Goal: Task Accomplishment & Management: Manage account settings

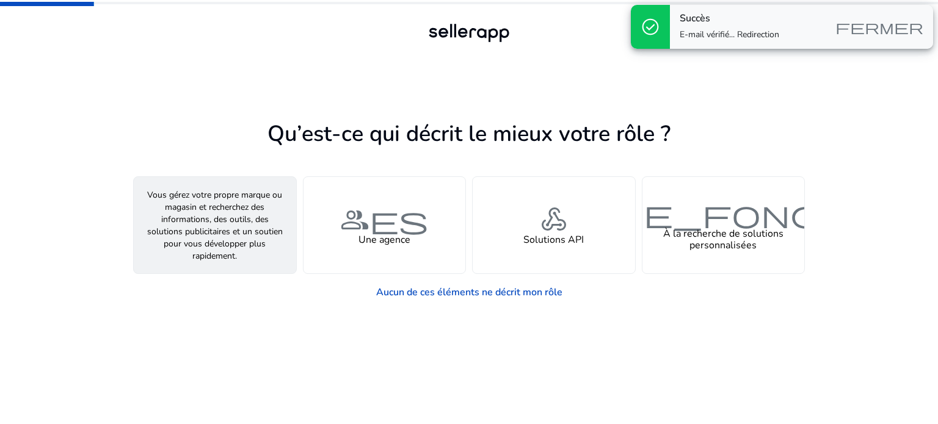
click at [201, 223] on font "personne" at bounding box center [215, 219] width 88 height 35
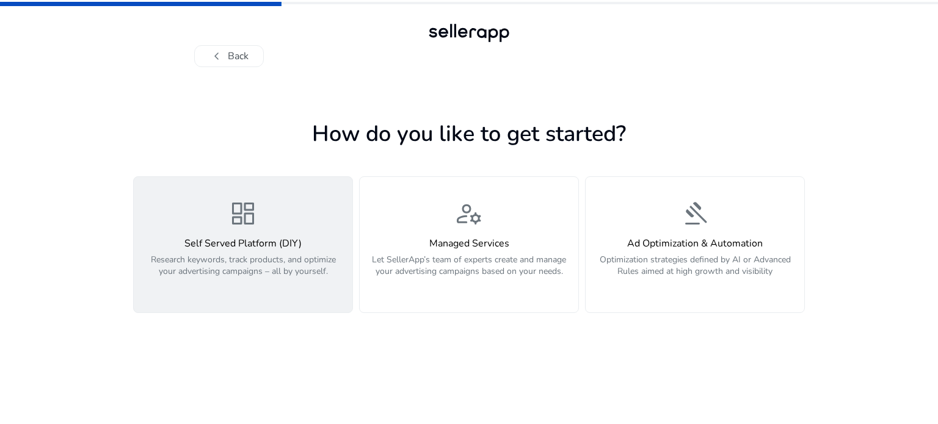
click at [290, 198] on button "dashboard Self Served Platform (DIY) Research keywords, track products, and opt…" at bounding box center [243, 244] width 220 height 137
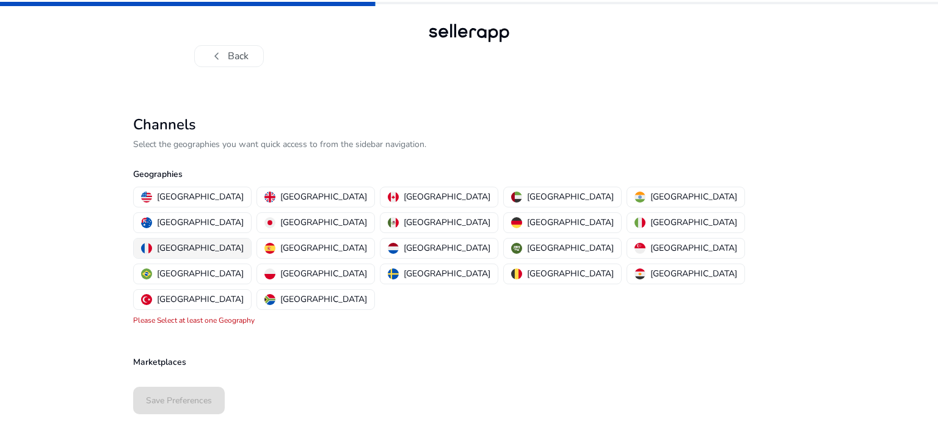
click at [244, 242] on p "[GEOGRAPHIC_DATA]" at bounding box center [200, 248] width 87 height 13
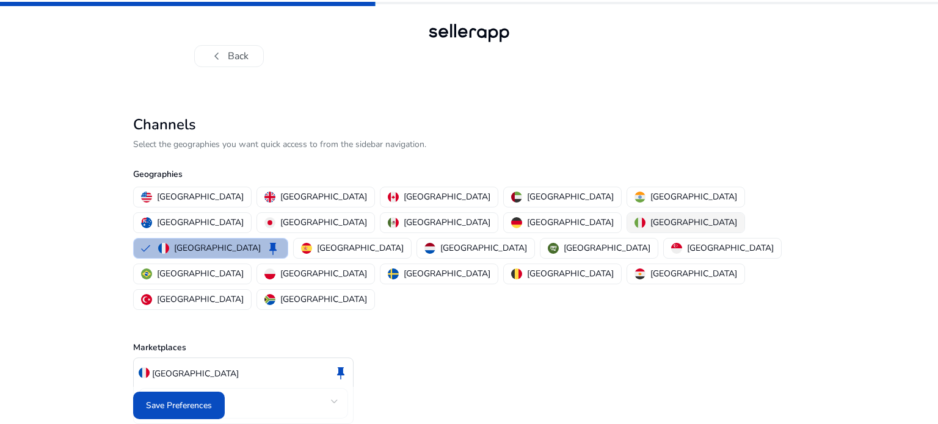
click at [627, 229] on button "[GEOGRAPHIC_DATA]" at bounding box center [685, 223] width 117 height 20
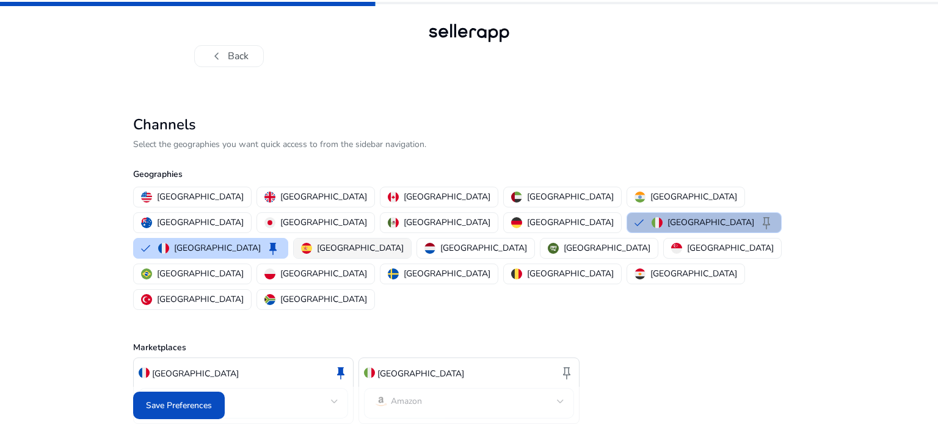
click at [404, 242] on p "[GEOGRAPHIC_DATA]" at bounding box center [360, 248] width 87 height 13
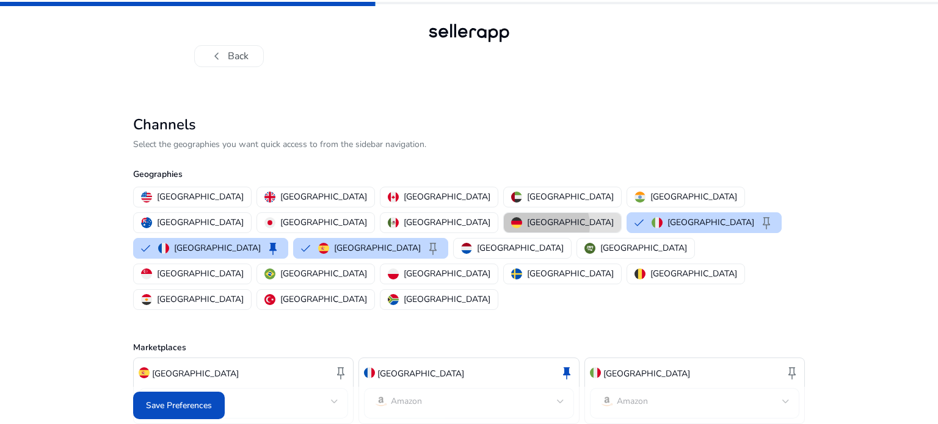
click at [527, 225] on p "[GEOGRAPHIC_DATA]" at bounding box center [570, 222] width 87 height 13
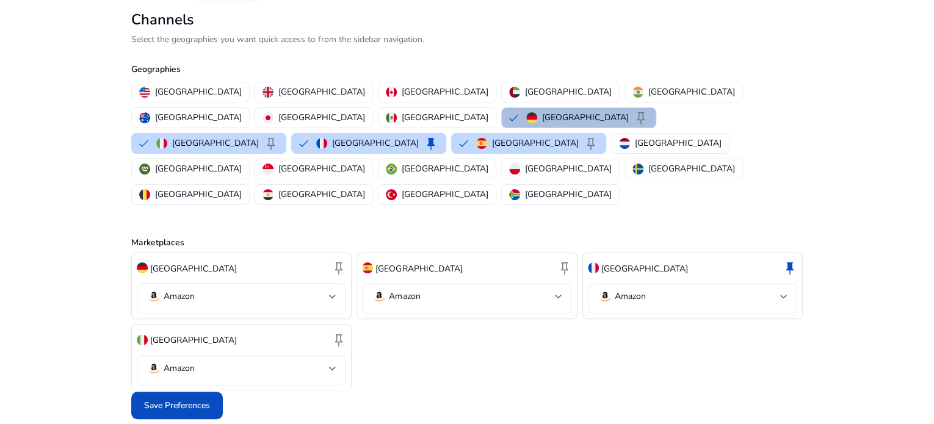
scroll to position [66, 0]
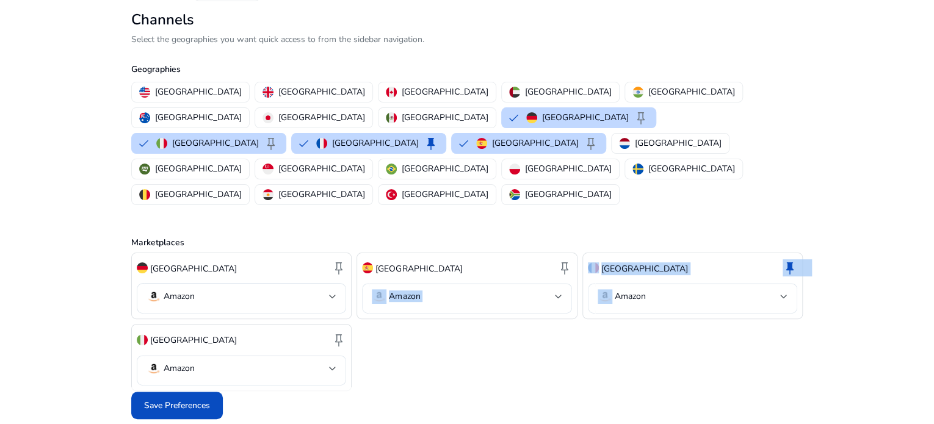
drag, startPoint x: 654, startPoint y: 267, endPoint x: 467, endPoint y: 259, distance: 187.0
click at [449, 261] on div "[GEOGRAPHIC_DATA] keep Amazon [GEOGRAPHIC_DATA] keep Amazon [GEOGRAPHIC_DATA] k…" at bounding box center [467, 322] width 672 height 139
click at [435, 391] on div "Save Preferences" at bounding box center [467, 405] width 672 height 37
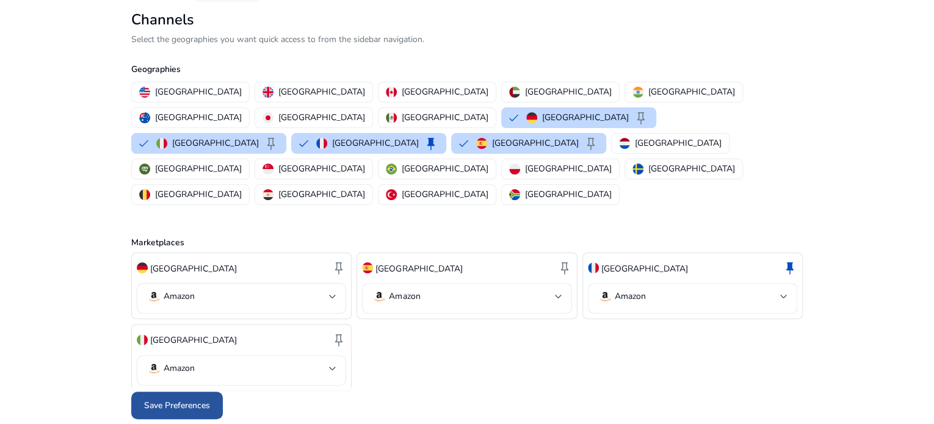
click at [184, 400] on span "Save Preferences" at bounding box center [177, 405] width 66 height 13
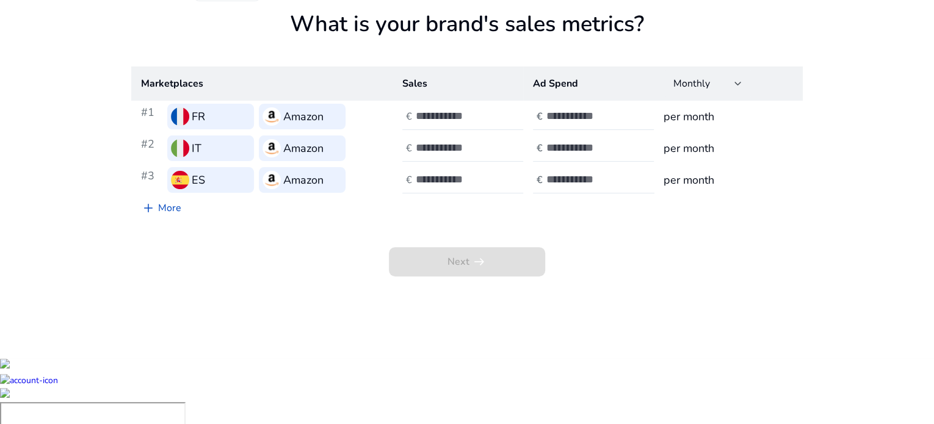
scroll to position [0, 0]
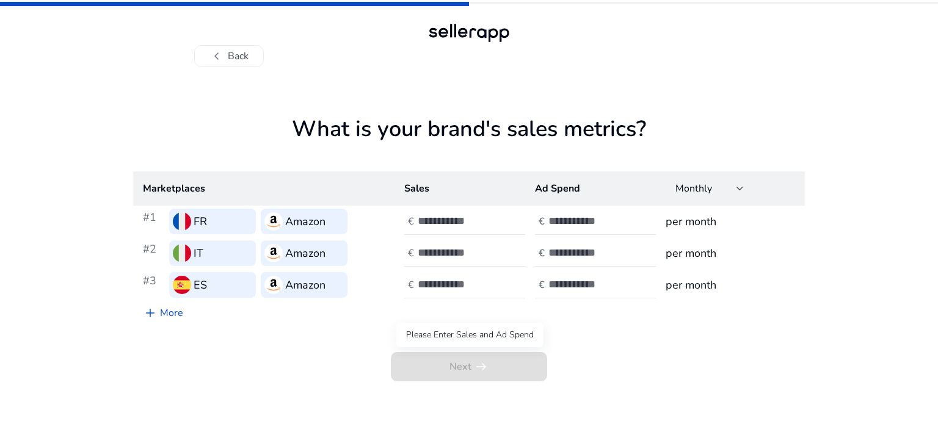
click at [430, 371] on span "Next arrow_right_alt" at bounding box center [469, 366] width 156 height 29
click at [435, 216] on input "number" at bounding box center [459, 220] width 82 height 13
type input "*"
click at [428, 251] on input "number" at bounding box center [459, 252] width 82 height 13
type input "*"
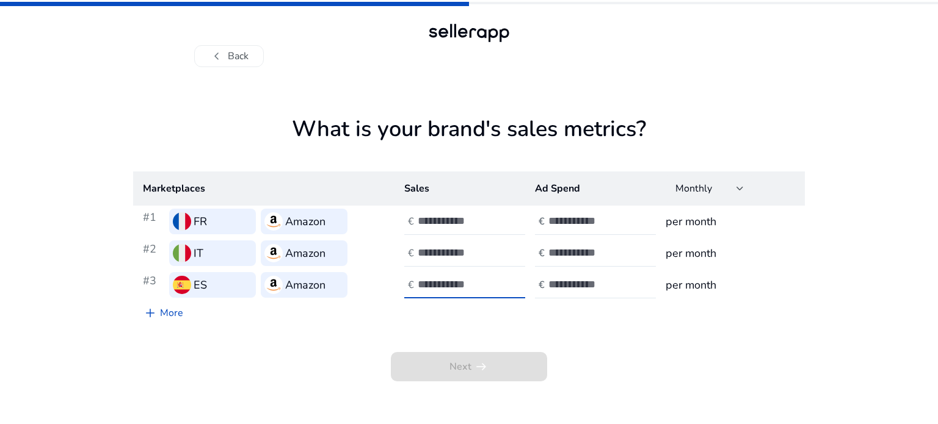
drag, startPoint x: 432, startPoint y: 281, endPoint x: 462, endPoint y: 272, distance: 31.3
click at [432, 282] on input "number" at bounding box center [459, 284] width 82 height 13
type input "*"
drag, startPoint x: 578, startPoint y: 217, endPoint x: 573, endPoint y: 226, distance: 10.4
click at [576, 219] on input "number" at bounding box center [589, 220] width 82 height 13
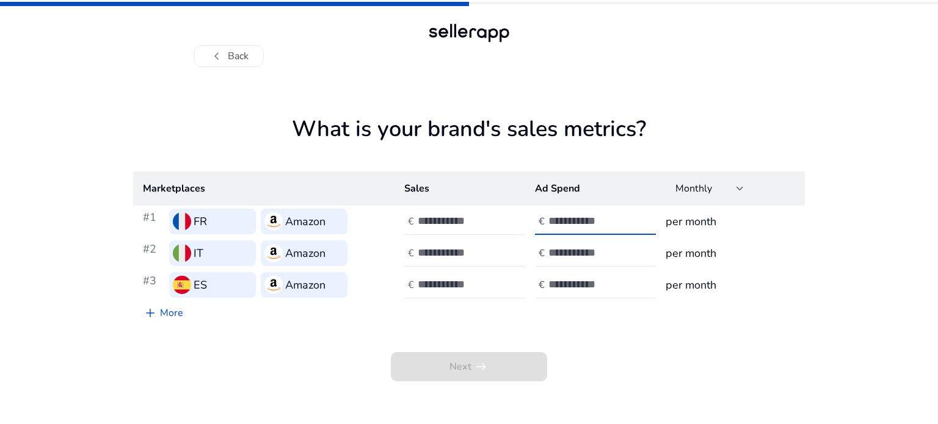
type input "*"
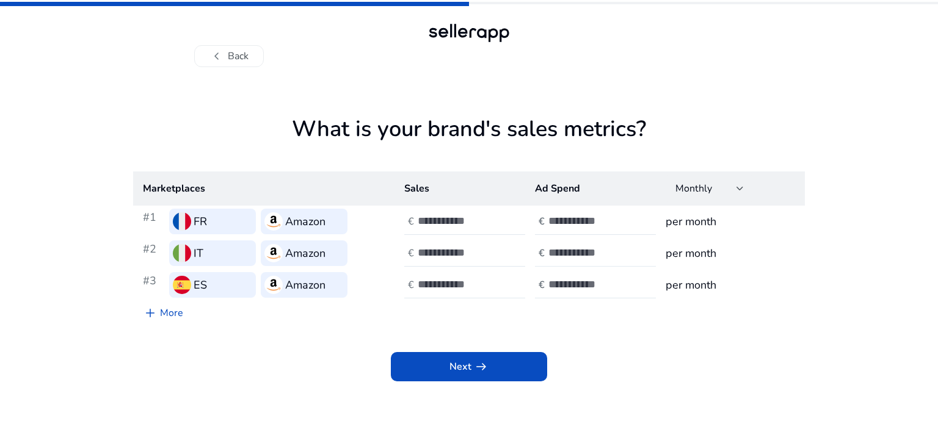
click at [560, 245] on div at bounding box center [603, 253] width 110 height 27
type input "*"
click at [562, 278] on input "number" at bounding box center [589, 284] width 82 height 13
type input "*"
click at [498, 355] on span at bounding box center [469, 366] width 156 height 29
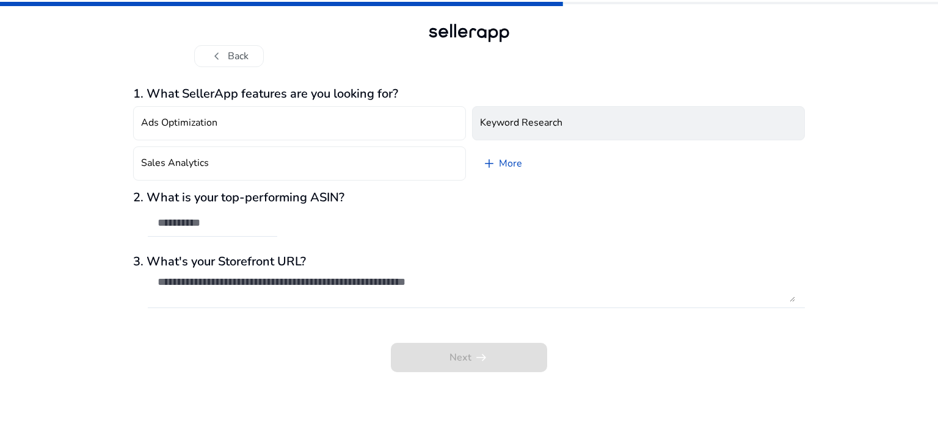
click at [515, 132] on button "Keyword Research" at bounding box center [638, 123] width 333 height 34
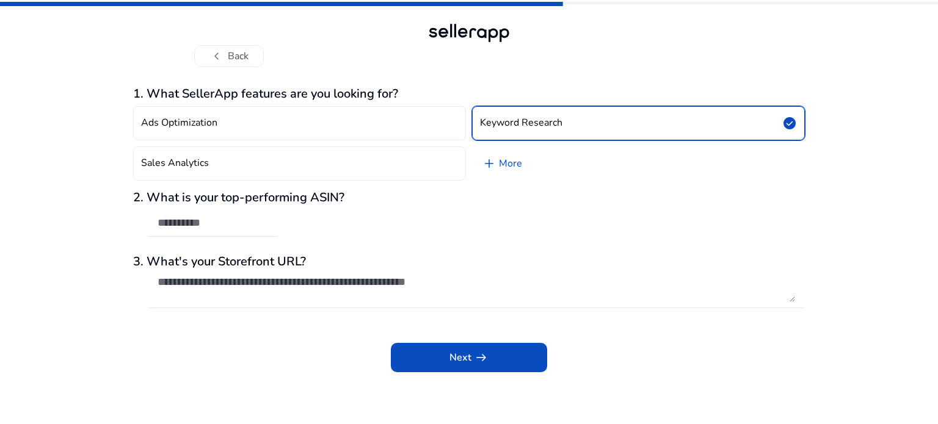
click at [396, 320] on div at bounding box center [476, 314] width 657 height 13
click at [412, 334] on div "Next arrow_right_alt" at bounding box center [469, 349] width 672 height 46
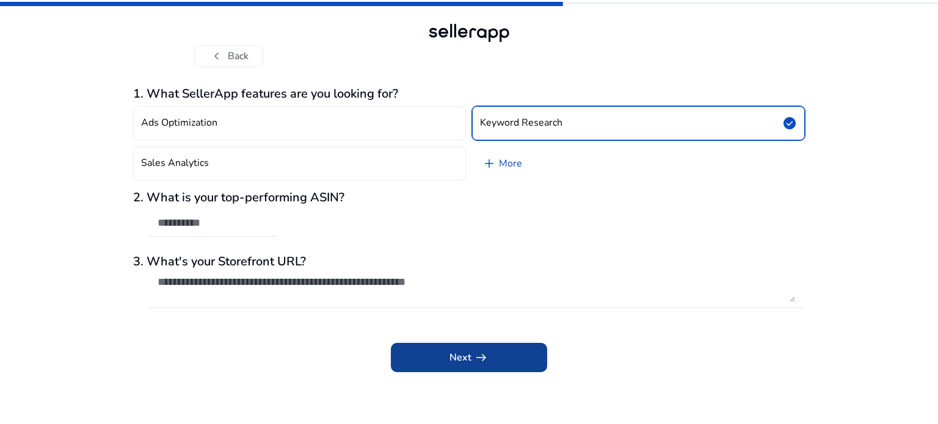
click at [428, 351] on span at bounding box center [469, 357] width 156 height 29
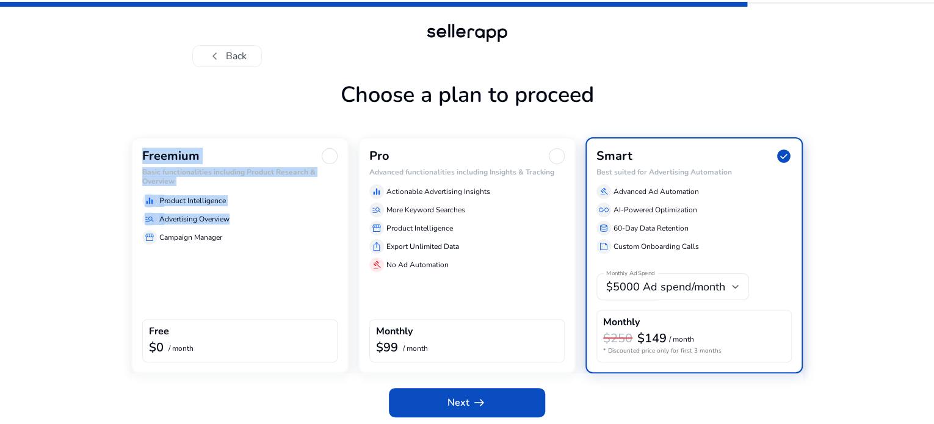
drag, startPoint x: 258, startPoint y: 258, endPoint x: 582, endPoint y: 141, distance: 344.8
click at [583, 137] on h1 "Choose a plan to proceed" at bounding box center [467, 110] width 672 height 56
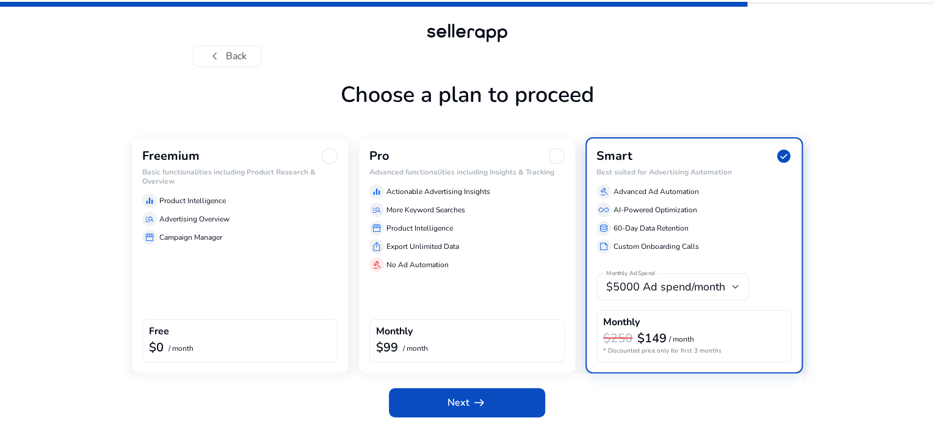
scroll to position [42, 0]
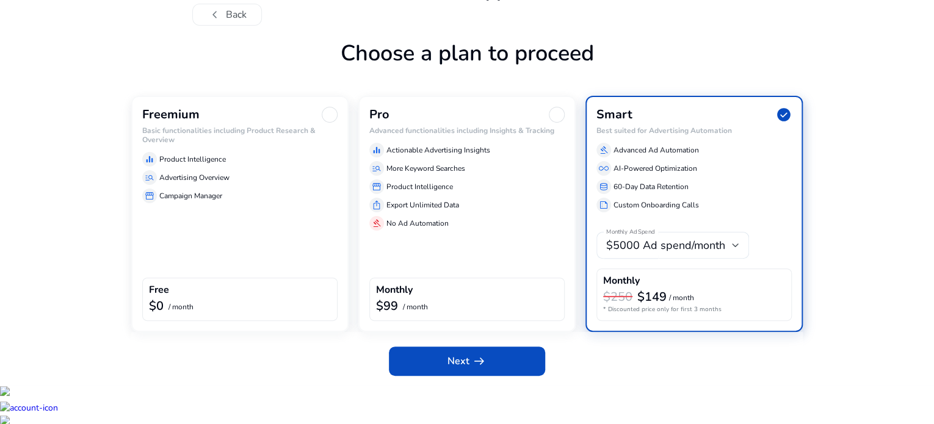
click at [222, 201] on p "Campaign Manager" at bounding box center [190, 196] width 63 height 11
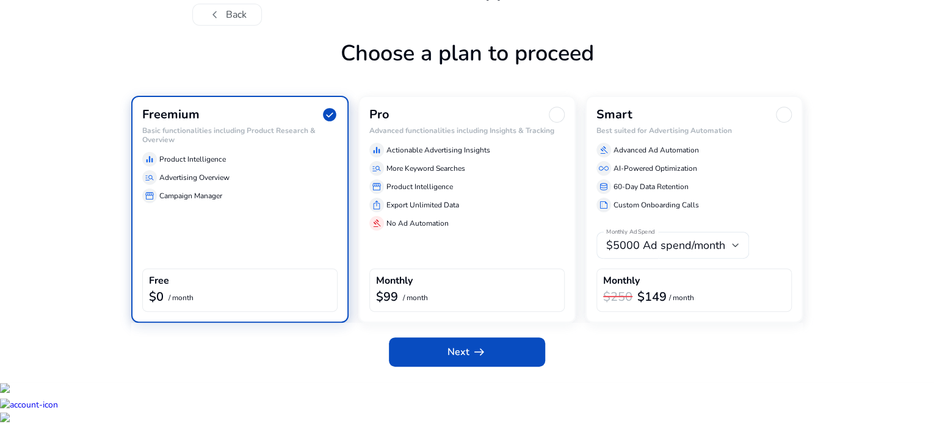
scroll to position [32, 0]
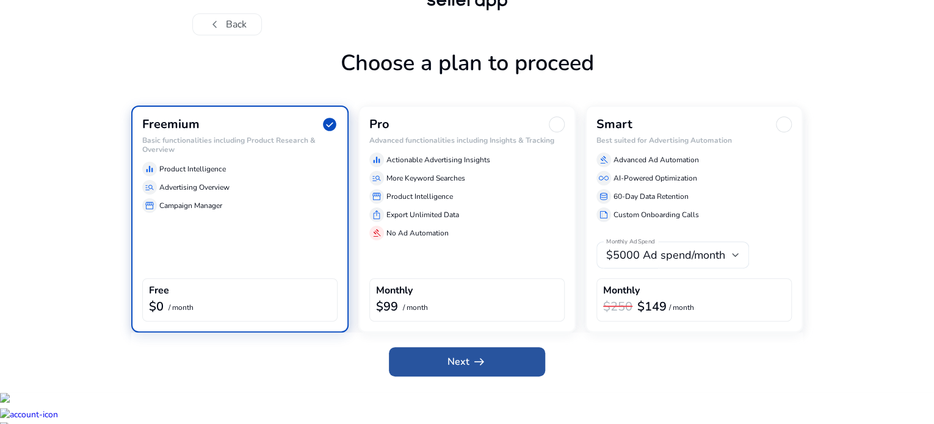
click at [465, 369] on span "Next arrow_right_alt" at bounding box center [467, 362] width 39 height 15
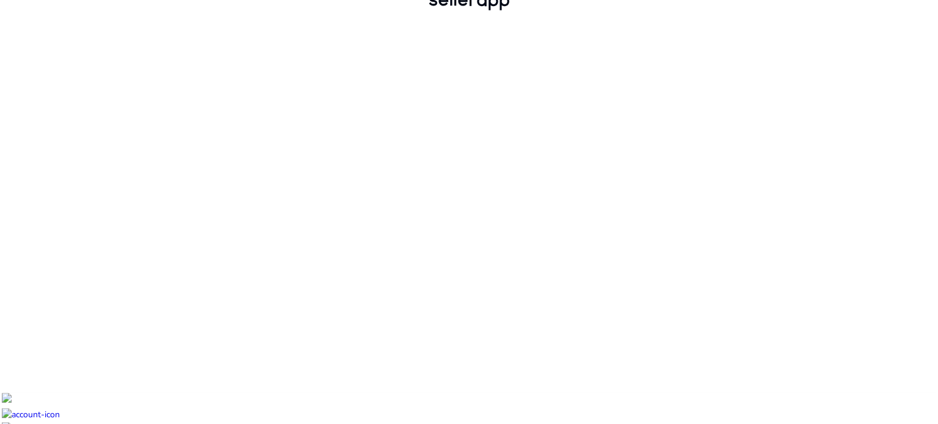
scroll to position [0, 0]
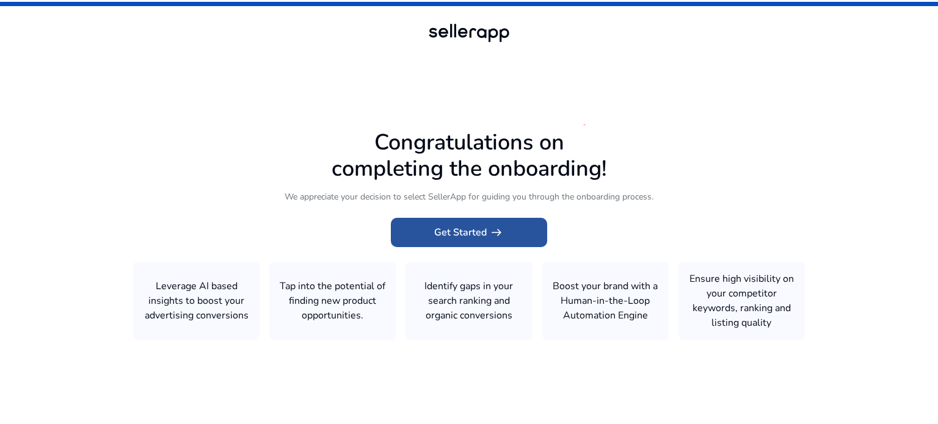
click at [499, 229] on span "arrow_right_alt" at bounding box center [496, 232] width 15 height 15
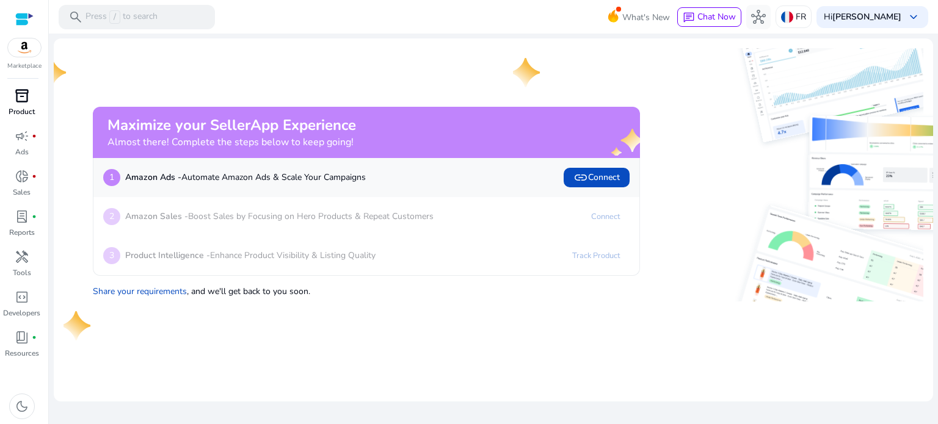
click at [20, 93] on span "inventory_2" at bounding box center [22, 96] width 15 height 15
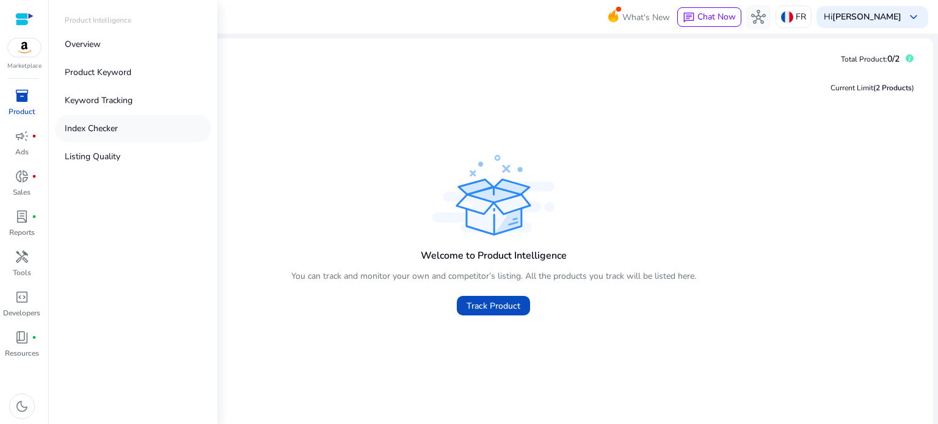
click at [138, 134] on link "Index Checker" at bounding box center [133, 128] width 156 height 27
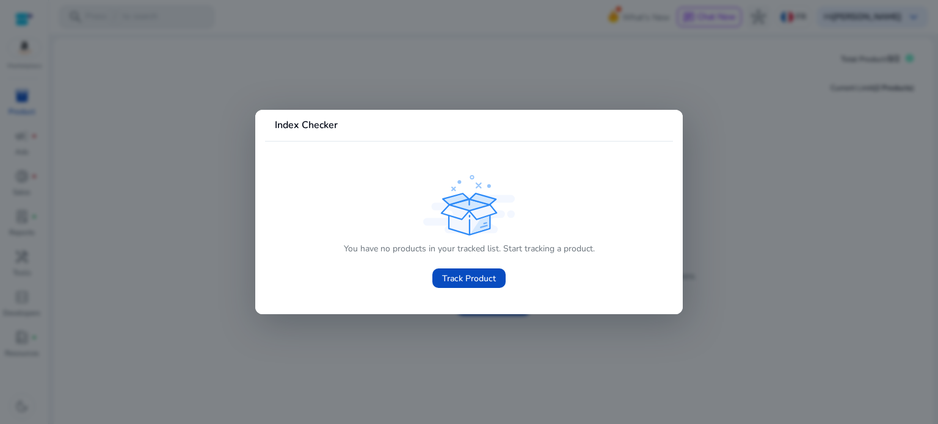
click at [181, 130] on div at bounding box center [469, 212] width 938 height 424
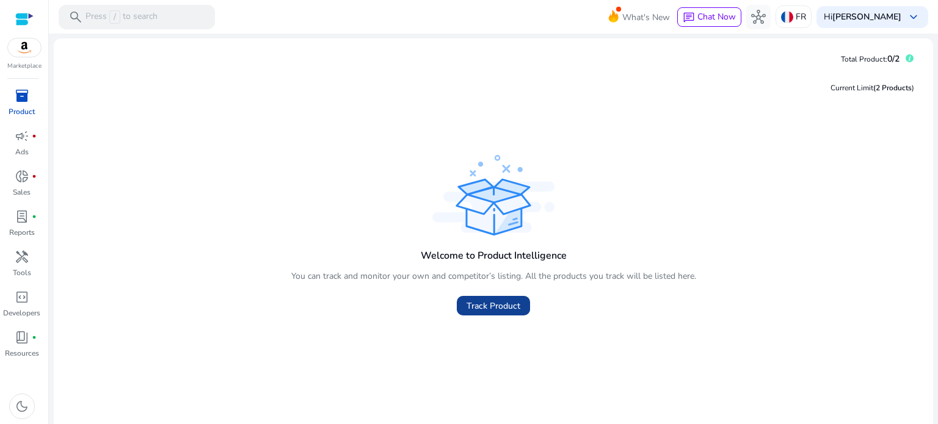
click at [503, 312] on link "Track Product" at bounding box center [493, 306] width 73 height 20
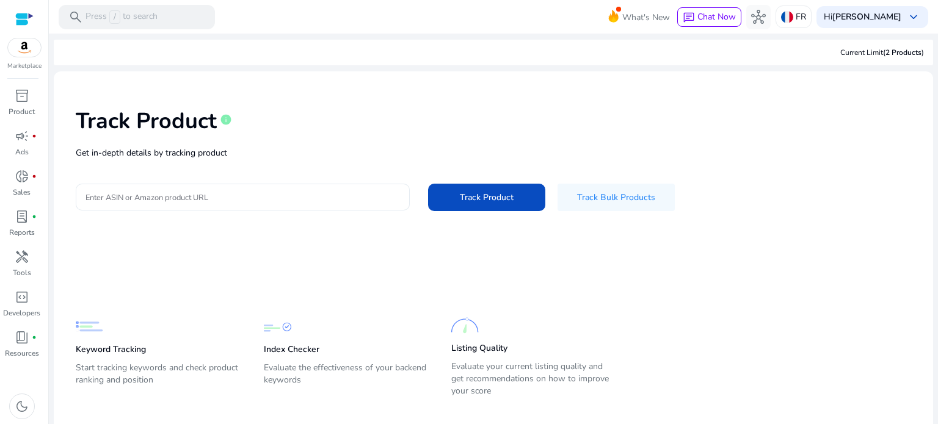
click at [242, 205] on div at bounding box center [242, 197] width 314 height 27
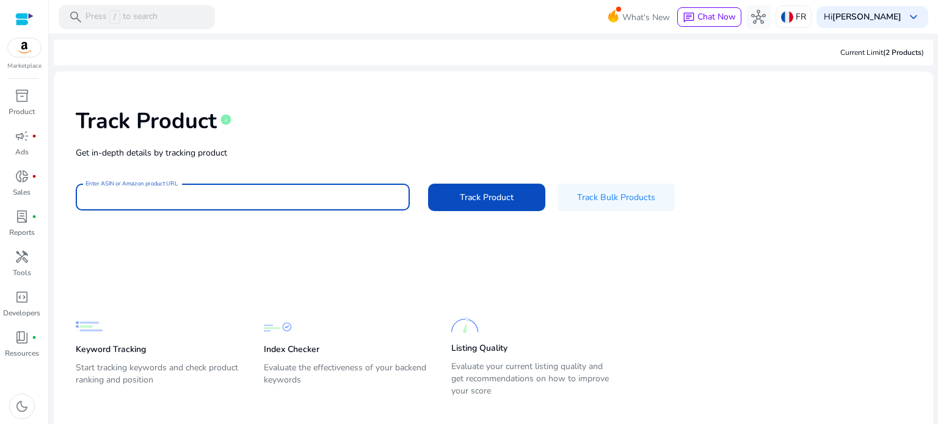
click at [352, 180] on div "Track Product info Get in-depth details by tracking product Enter ASIN or Amazo…" at bounding box center [494, 158] width 860 height 154
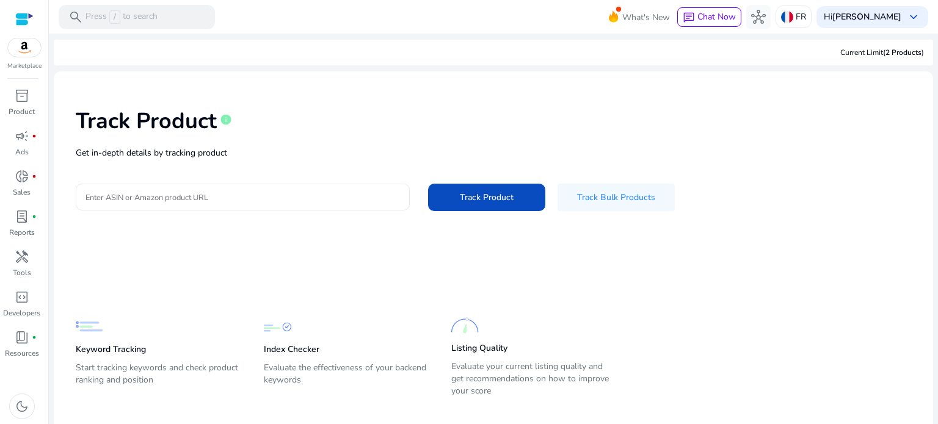
click at [354, 201] on input "Enter ASIN or Amazon product URL" at bounding box center [242, 197] width 314 height 13
paste input "**********"
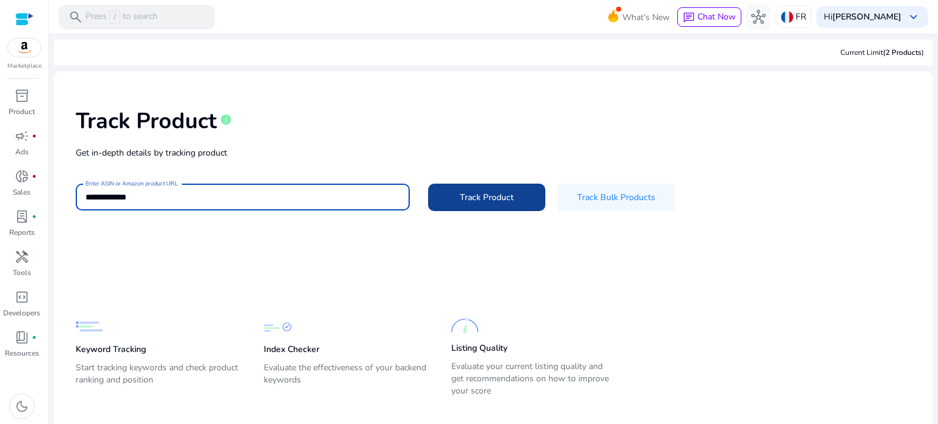
click at [464, 195] on span "Track Product" at bounding box center [487, 197] width 54 height 13
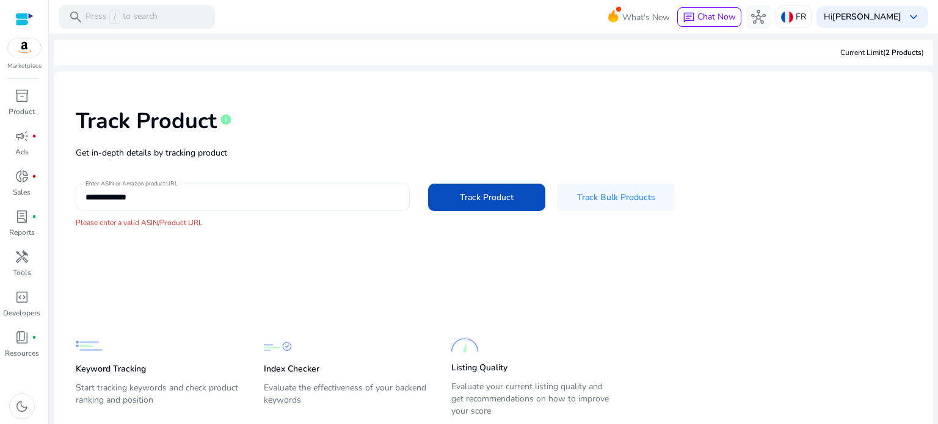
click at [134, 187] on div "**********" at bounding box center [242, 197] width 314 height 27
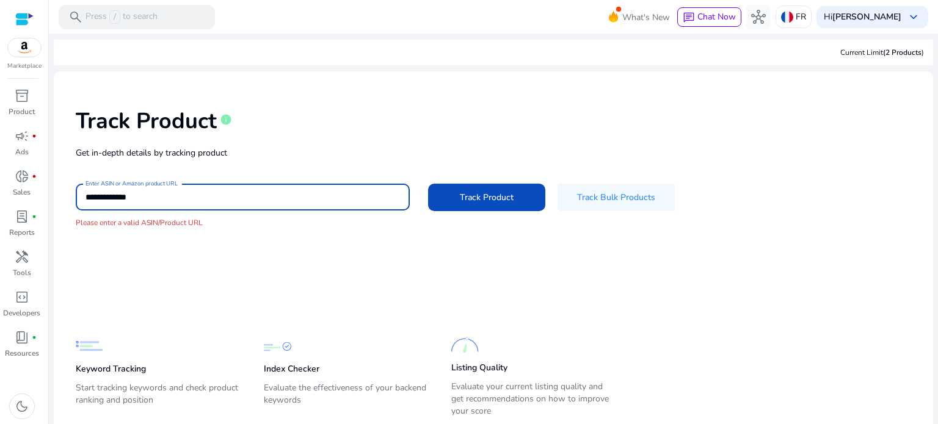
click at [132, 200] on input "**********" at bounding box center [242, 197] width 314 height 13
paste input
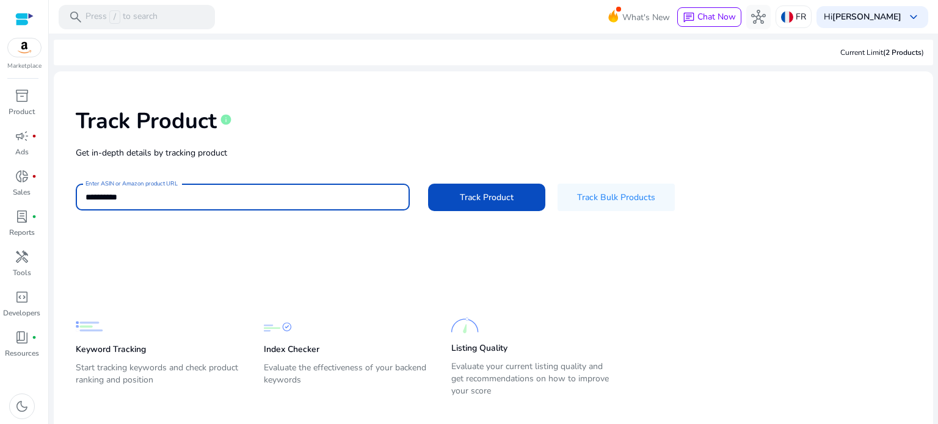
type input "**********"
click at [428, 184] on button "Track Product" at bounding box center [486, 197] width 117 height 27
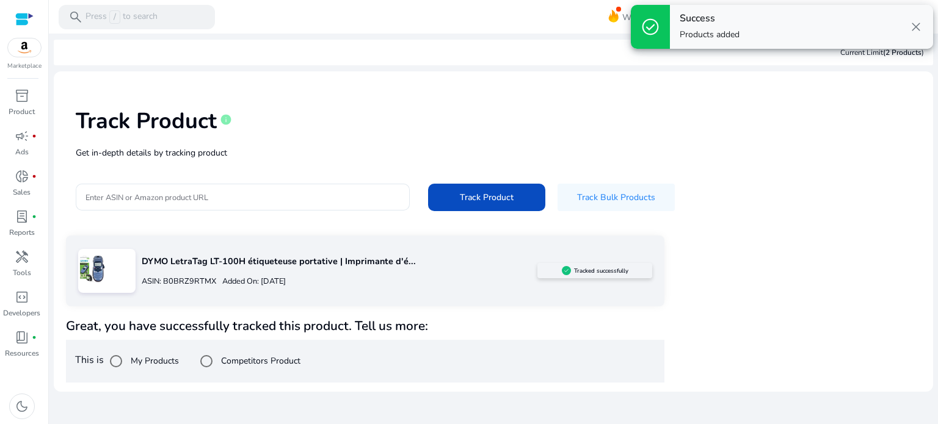
drag, startPoint x: 161, startPoint y: 266, endPoint x: 151, endPoint y: 267, distance: 9.2
click at [161, 266] on p "DYMO LetraTag LT-100H étiqueteuse portative | Imprimante d'é..." at bounding box center [340, 261] width 396 height 13
click at [99, 269] on img at bounding box center [91, 268] width 27 height 27
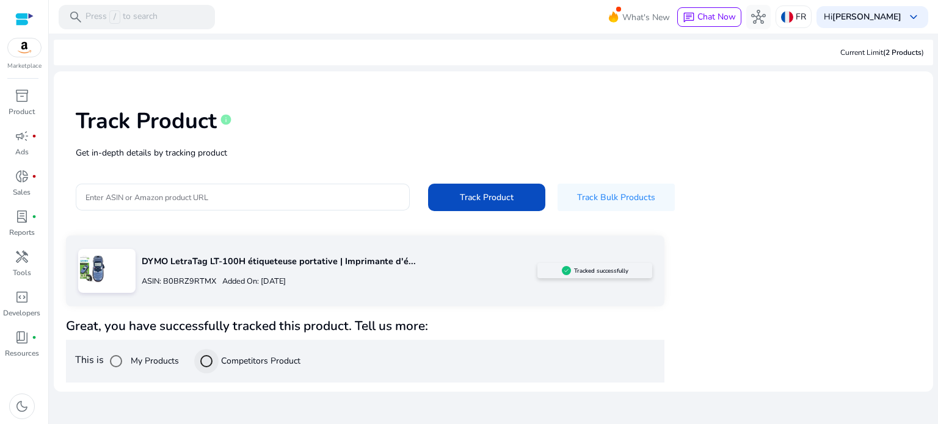
click at [221, 361] on div at bounding box center [206, 361] width 29 height 29
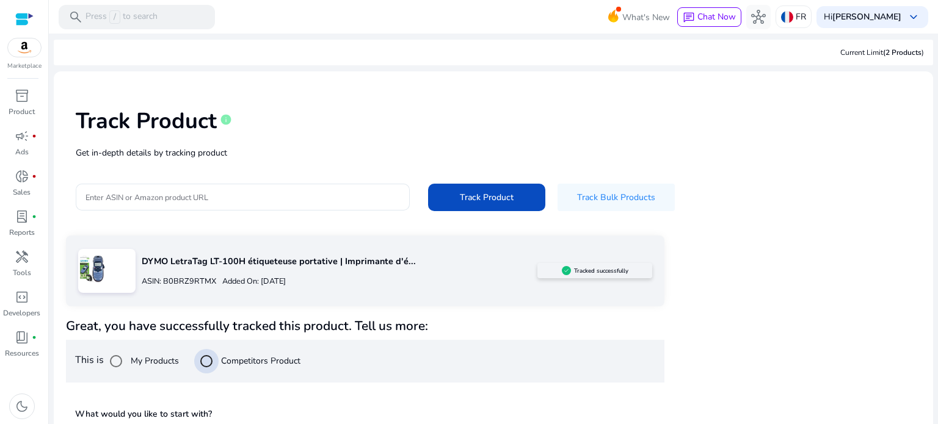
scroll to position [109, 0]
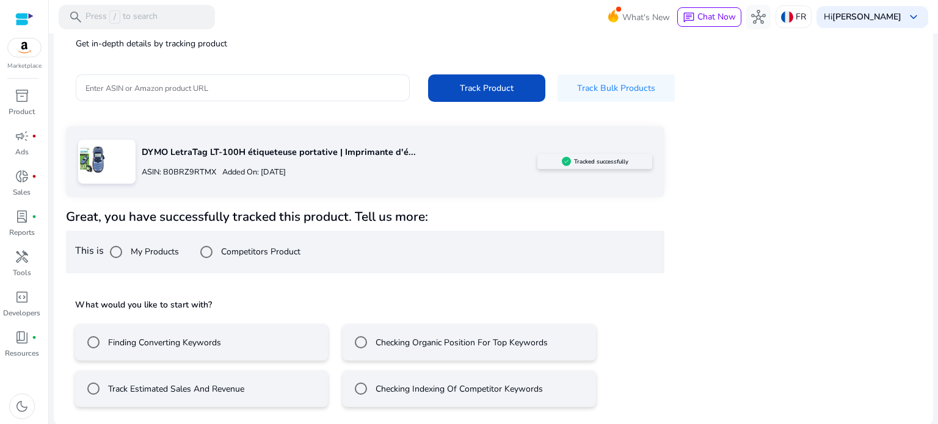
click at [234, 388] on label "Track Estimated Sales And Revenue" at bounding box center [175, 389] width 139 height 13
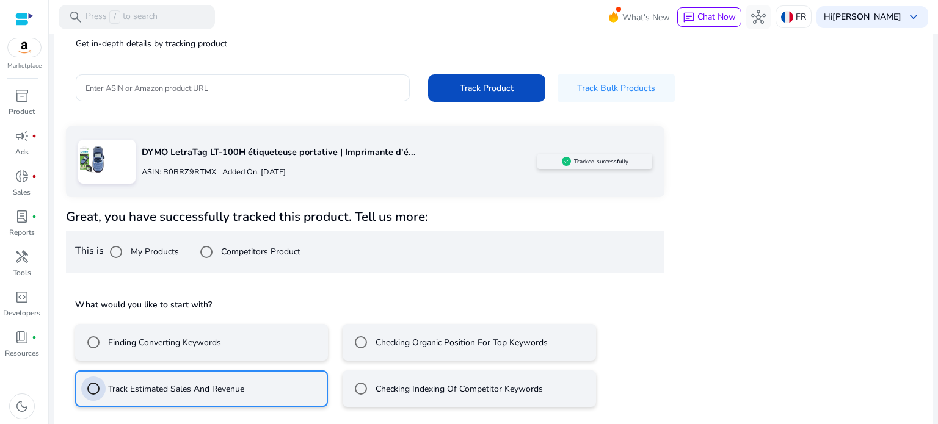
scroll to position [164, 0]
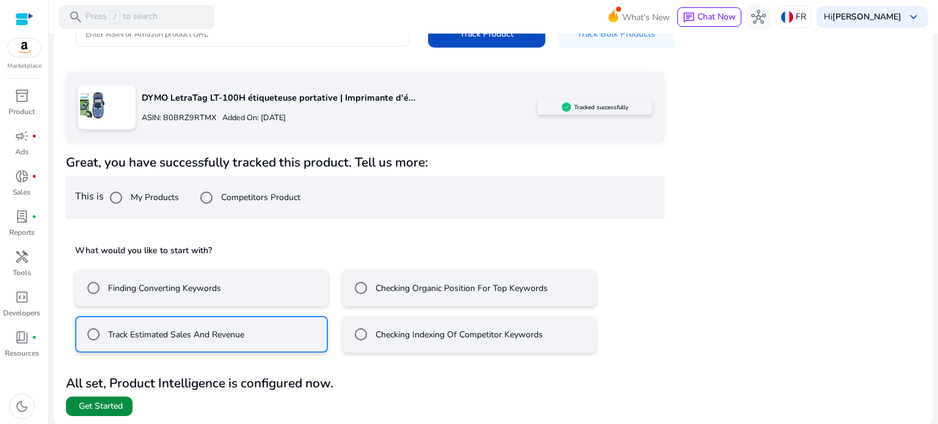
click at [128, 413] on span at bounding box center [99, 406] width 67 height 29
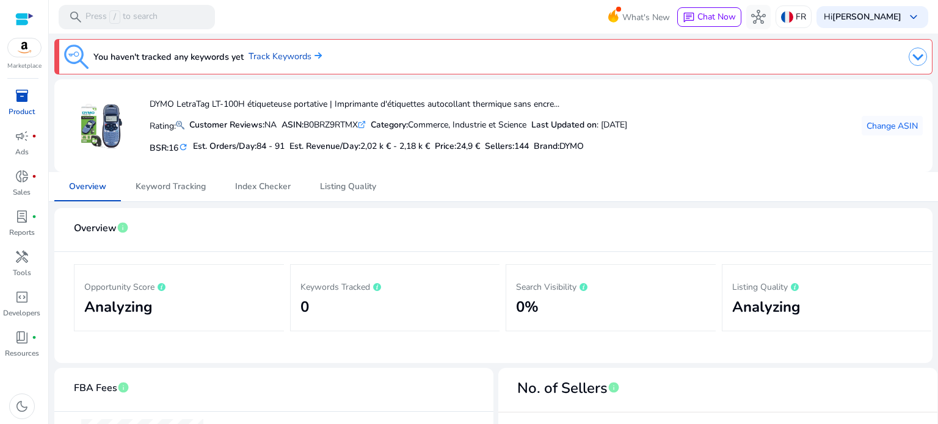
click at [34, 94] on div "inventory_2" at bounding box center [22, 96] width 34 height 20
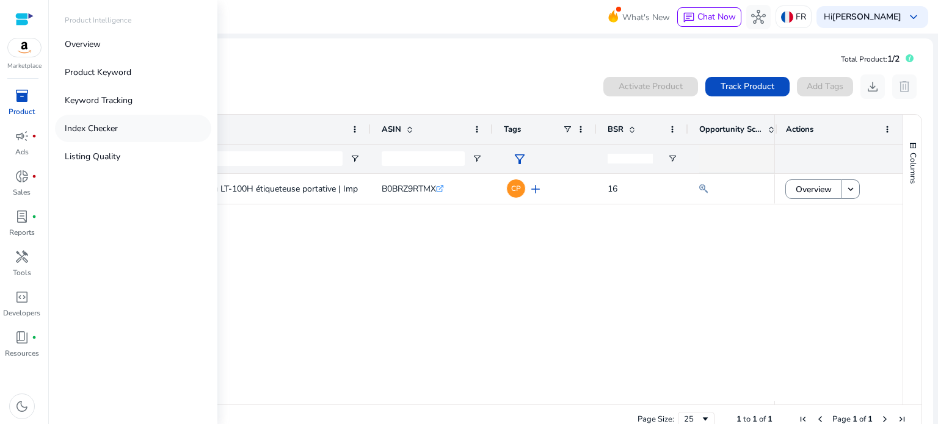
click at [132, 135] on link "Index Checker" at bounding box center [133, 128] width 156 height 27
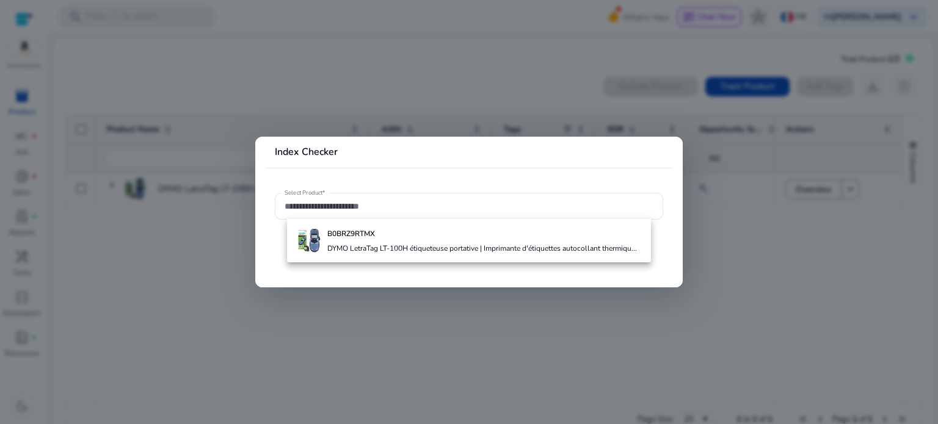
click at [132, 135] on div at bounding box center [469, 212] width 938 height 424
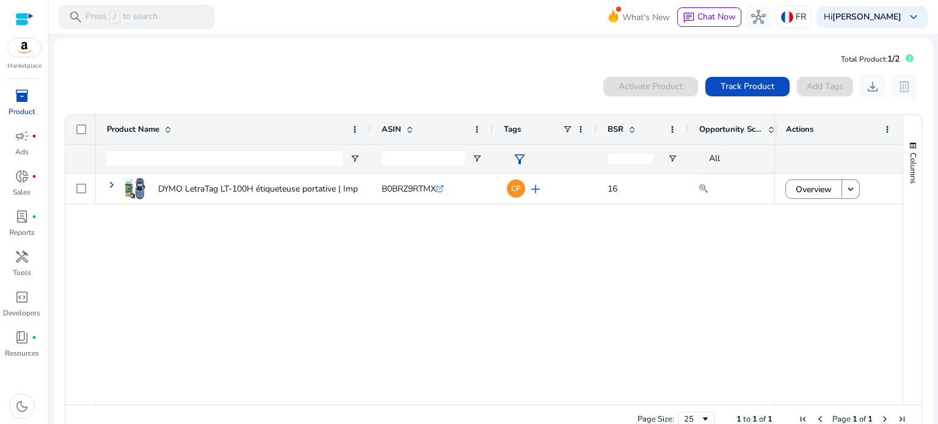
click at [27, 84] on div "Marketplace inventory_2 Product campaign fiber_manual_record Ads donut_small fi…" at bounding box center [24, 212] width 49 height 424
click at [25, 89] on span "inventory_2" at bounding box center [22, 96] width 15 height 15
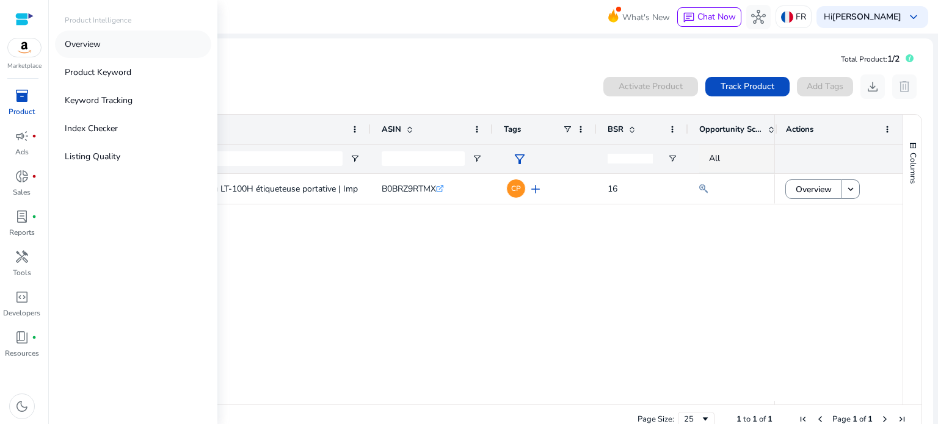
click at [128, 53] on link "Overview" at bounding box center [133, 44] width 156 height 27
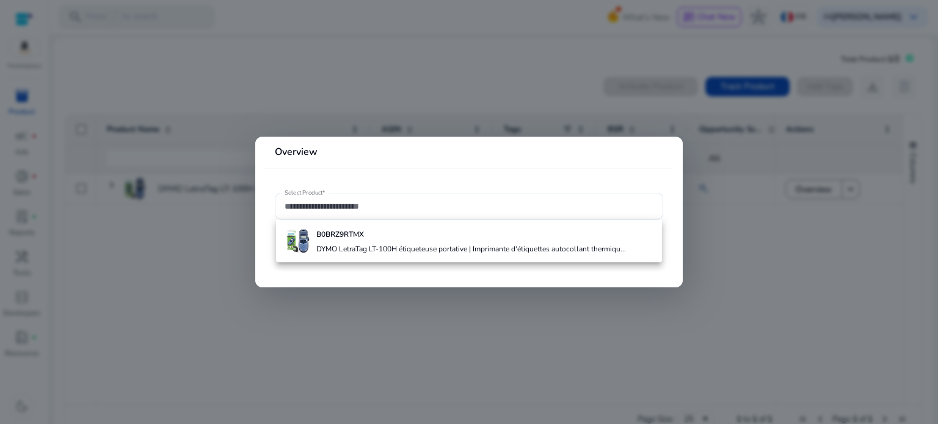
click at [124, 69] on div at bounding box center [469, 212] width 938 height 424
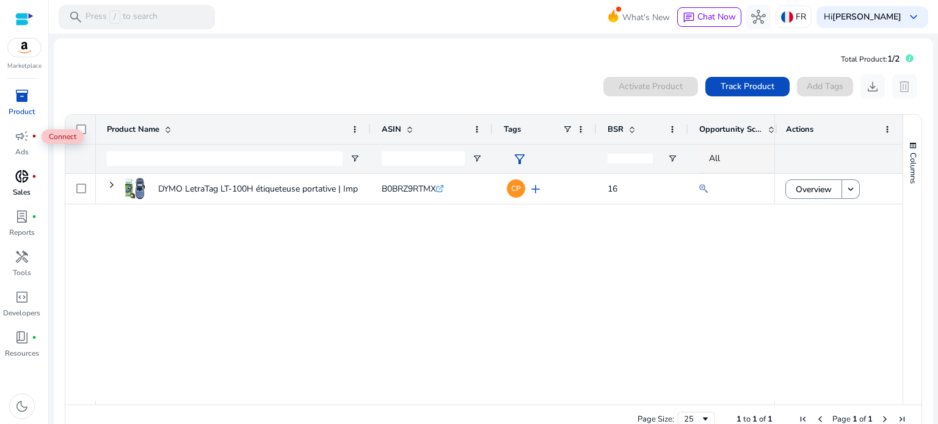
click at [24, 176] on span "donut_small" at bounding box center [22, 176] width 15 height 15
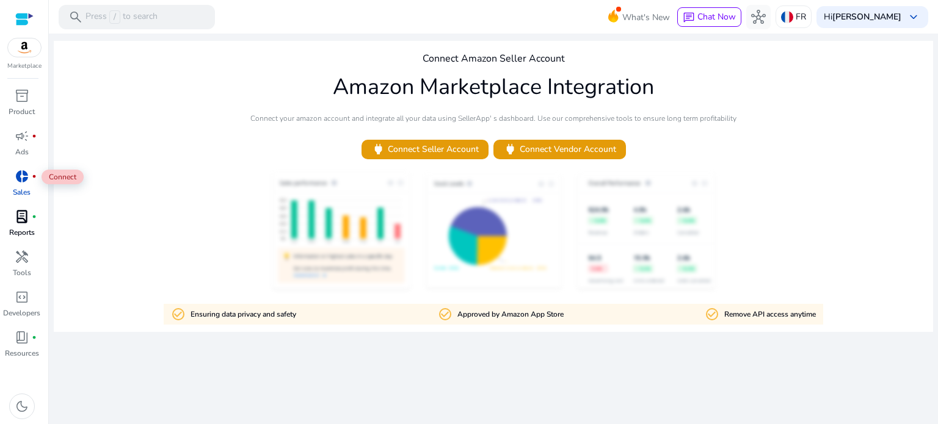
click at [22, 214] on span "lab_profile" at bounding box center [22, 216] width 15 height 15
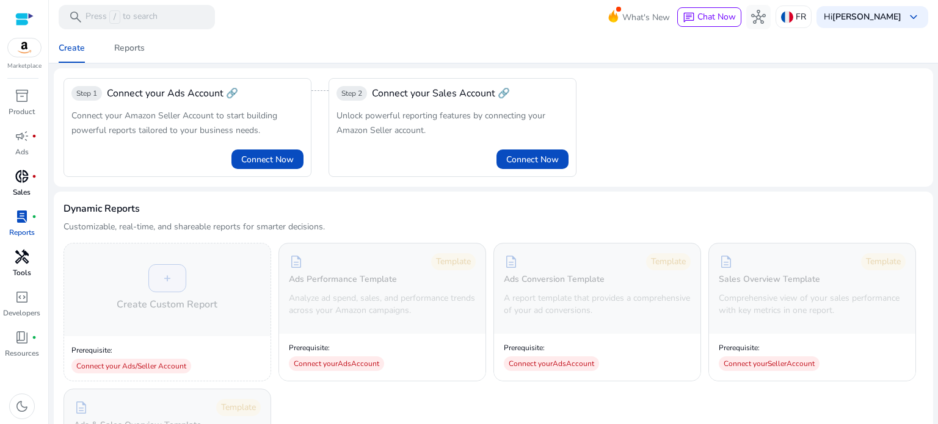
click at [35, 258] on div "handyman" at bounding box center [22, 257] width 34 height 20
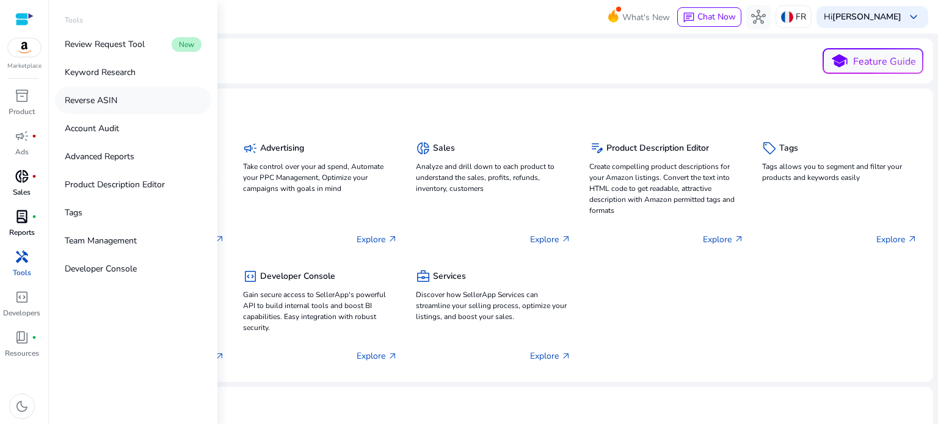
click at [134, 104] on link "Reverse ASIN" at bounding box center [133, 100] width 156 height 27
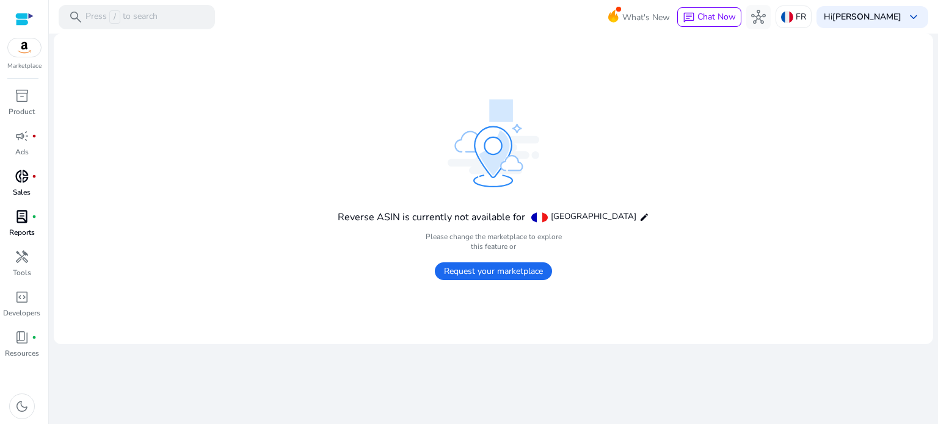
click at [504, 275] on span "Request your marketplace" at bounding box center [493, 272] width 117 height 18
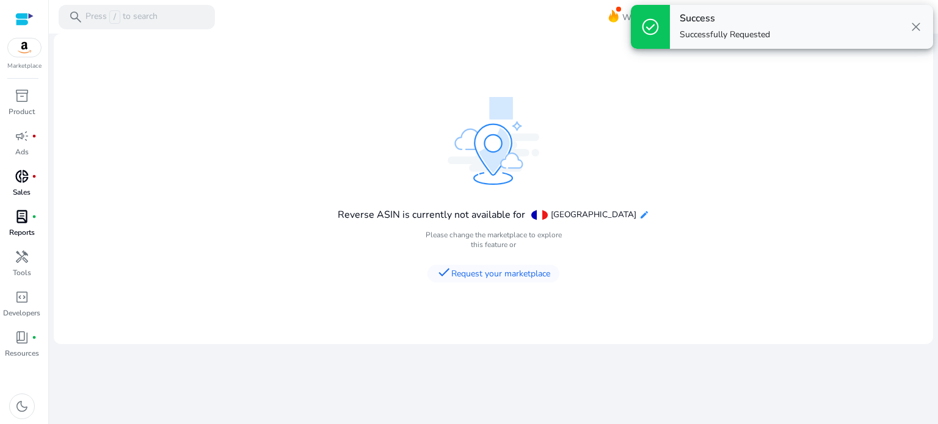
click at [639, 217] on mat-icon "edit" at bounding box center [644, 215] width 10 height 10
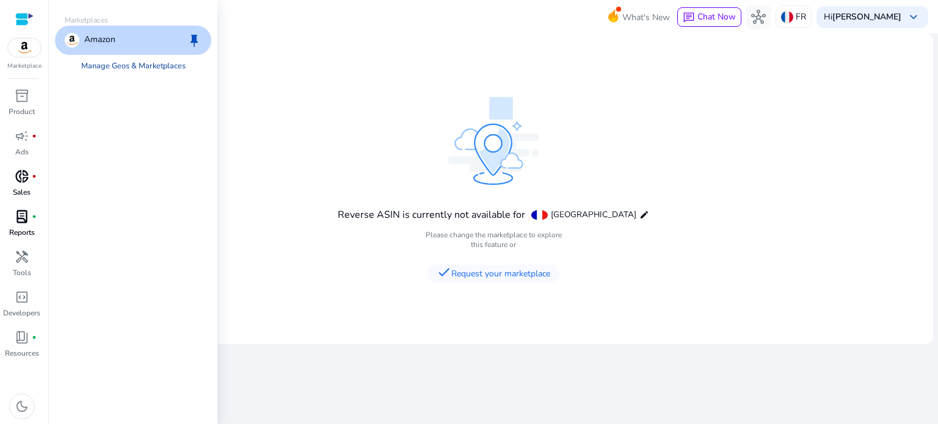
click at [125, 65] on link "Manage Geos & Marketplaces" at bounding box center [133, 66] width 124 height 22
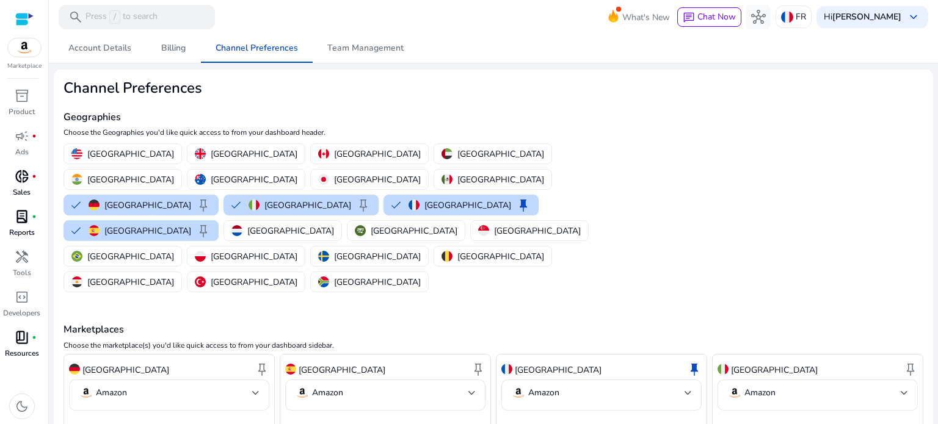
click at [15, 339] on span "book_4" at bounding box center [22, 337] width 15 height 15
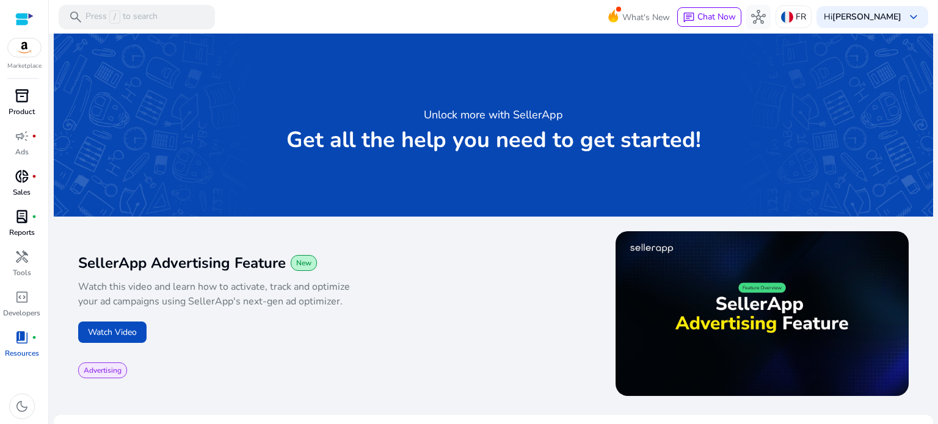
click at [24, 104] on div "inventory_2" at bounding box center [22, 96] width 34 height 20
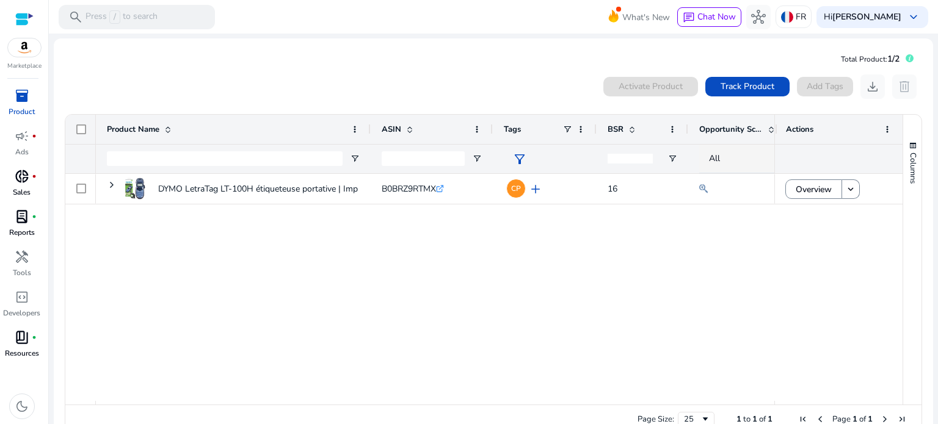
click at [888, 29] on div "What's New chat Chat Now hub FR Hi [PERSON_NAME] keyboard_arrow_down" at bounding box center [775, 16] width 306 height 29
click at [887, 24] on div "Hi [PERSON_NAME] keyboard_arrow_down" at bounding box center [872, 17] width 112 height 22
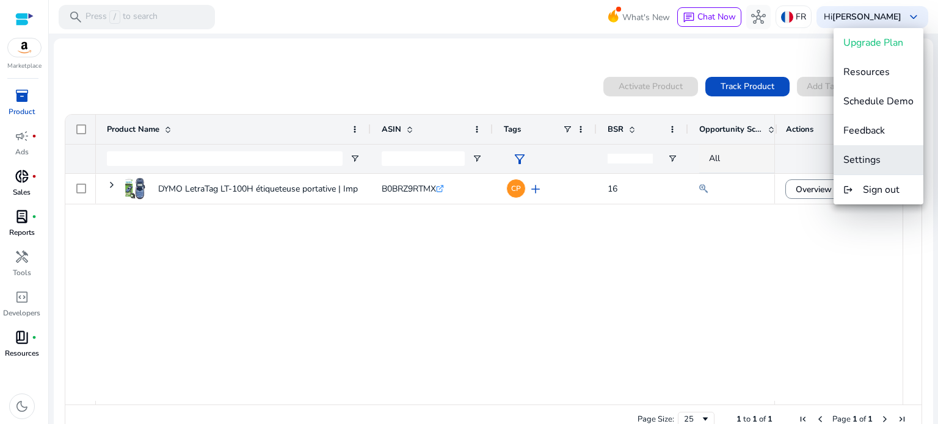
click at [871, 147] on button "Settings" at bounding box center [878, 159] width 90 height 29
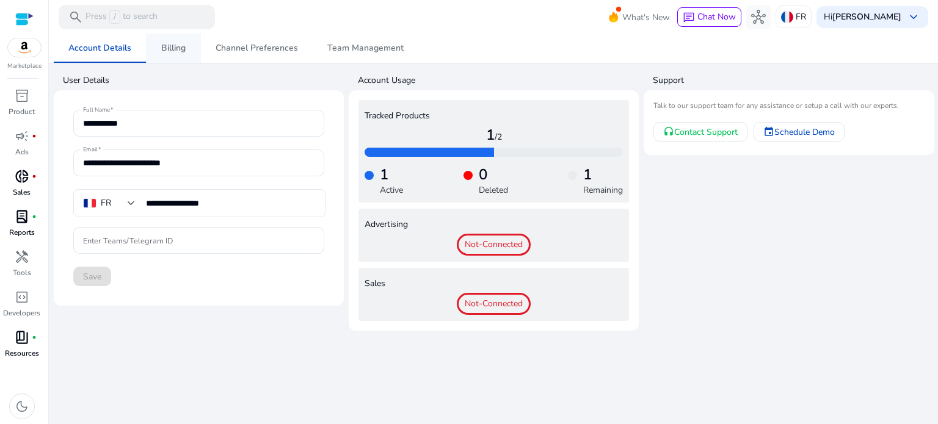
click at [198, 47] on link "Billing" at bounding box center [173, 48] width 55 height 29
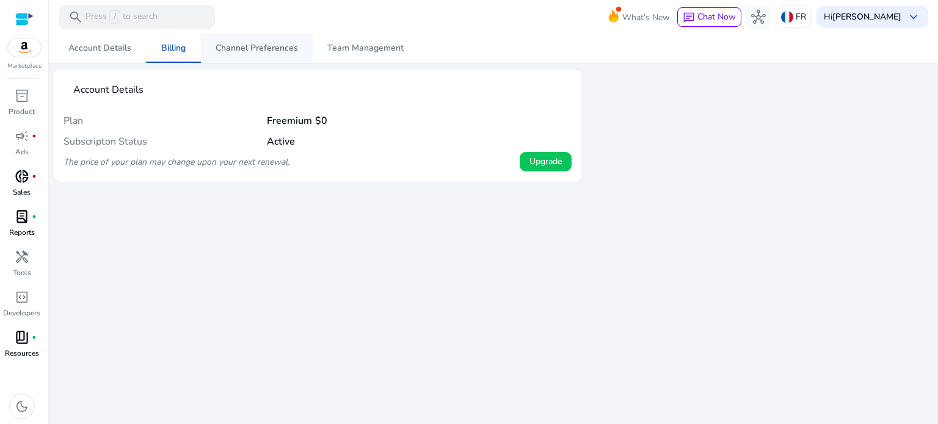
click at [253, 41] on span "Channel Preferences" at bounding box center [257, 48] width 82 height 29
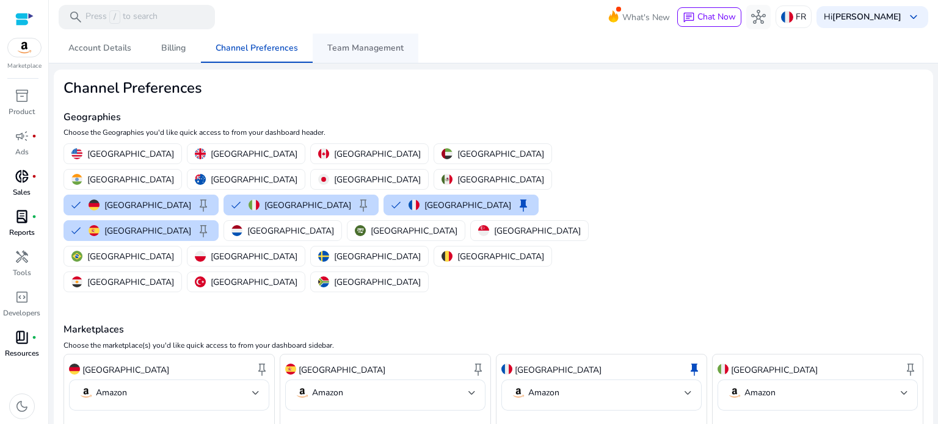
click at [346, 47] on span "Team Management" at bounding box center [365, 48] width 76 height 9
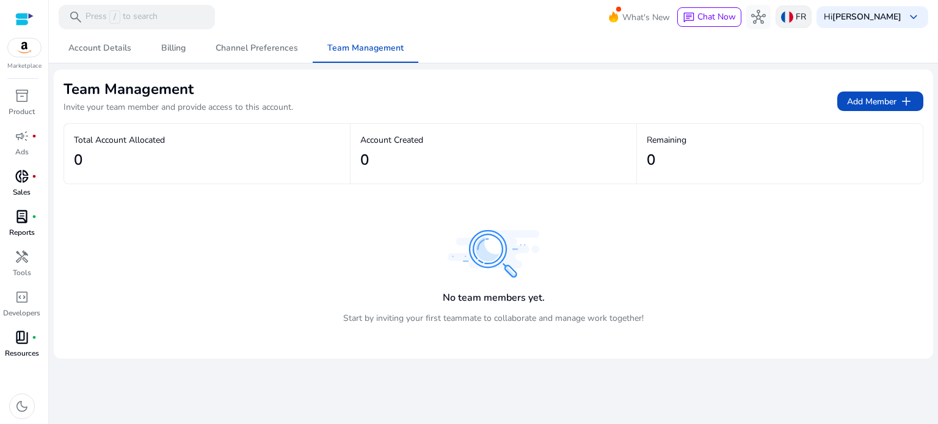
click at [806, 19] on p "FR" at bounding box center [801, 16] width 10 height 21
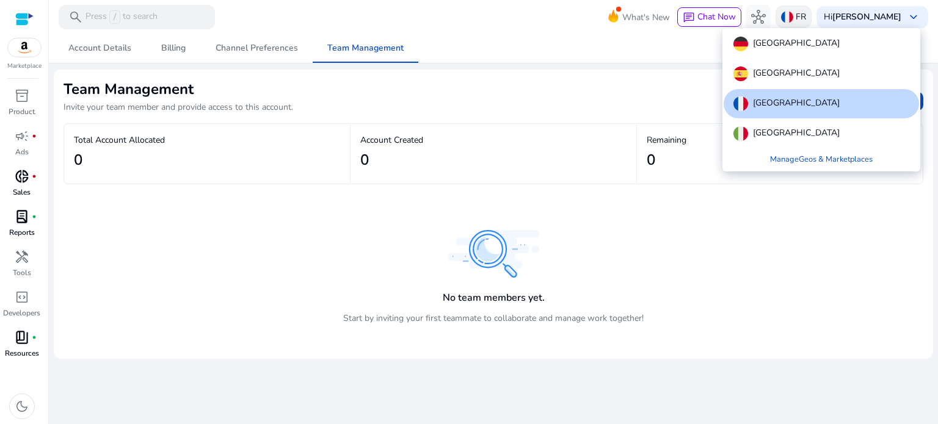
click at [826, 19] on div at bounding box center [469, 212] width 938 height 424
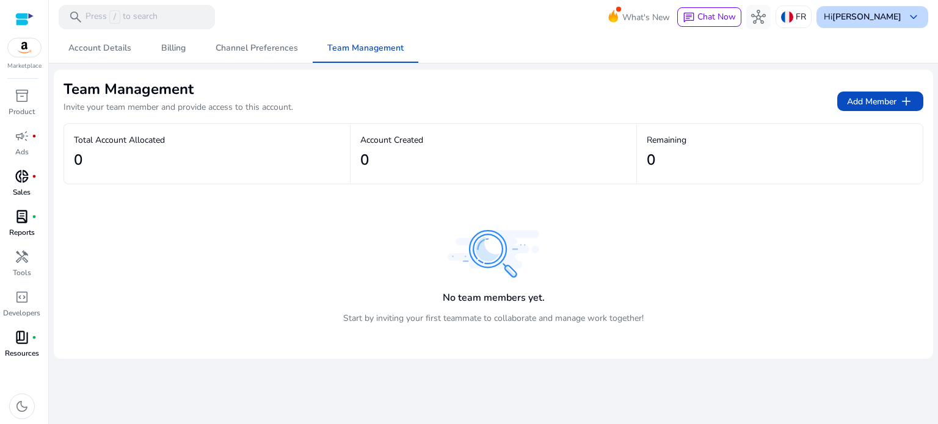
click at [880, 12] on b "[PERSON_NAME]" at bounding box center [866, 17] width 69 height 12
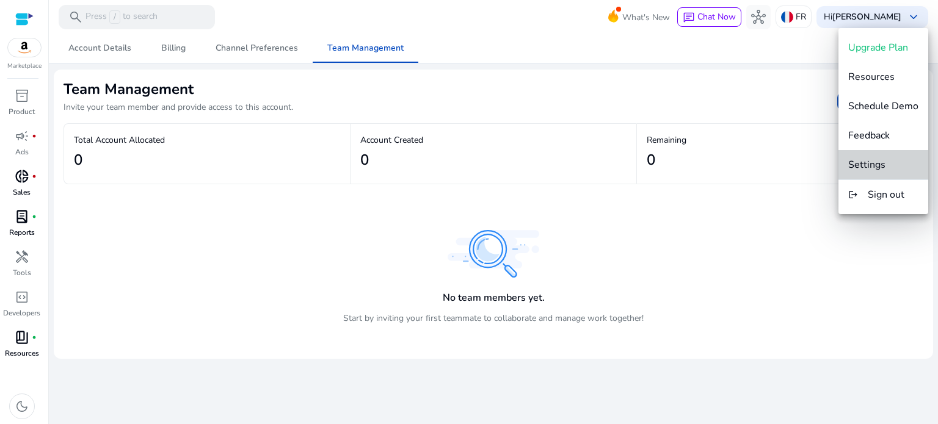
click at [889, 164] on span "Settings" at bounding box center [883, 164] width 70 height 13
